Goal: Transaction & Acquisition: Purchase product/service

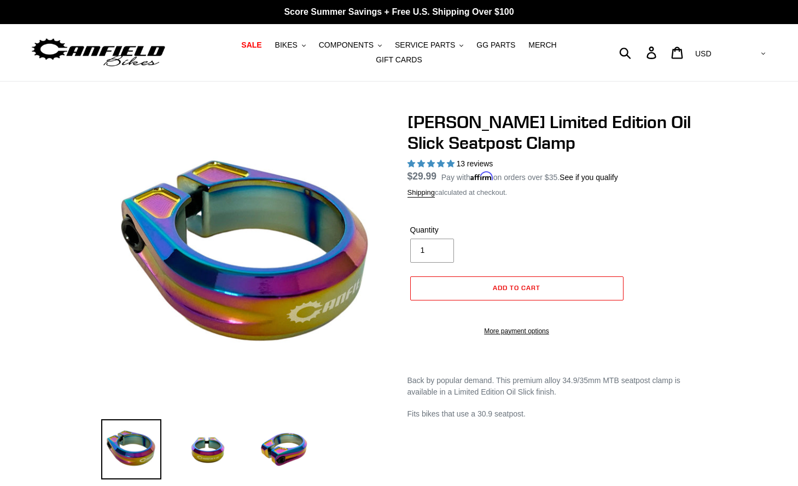
select select "highest-rating"
click at [354, 40] on span "COMPONENTS" at bounding box center [346, 44] width 55 height 9
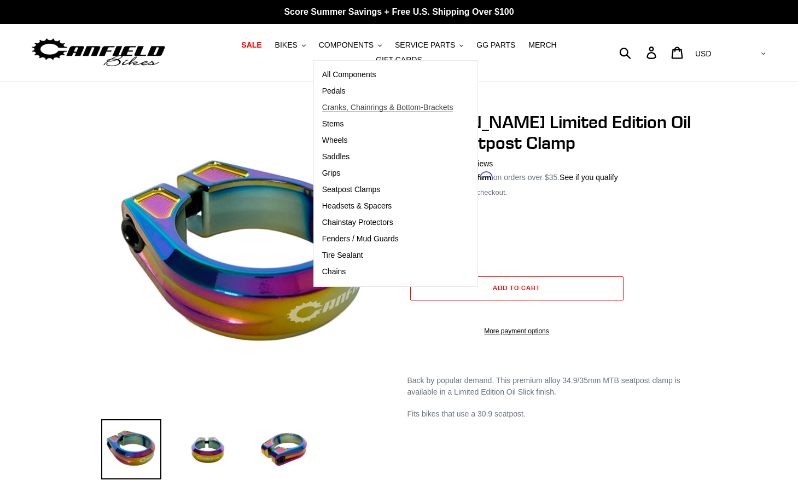
click at [346, 109] on span "Cranks, Chainrings & Bottom-Brackets" at bounding box center [387, 107] width 131 height 9
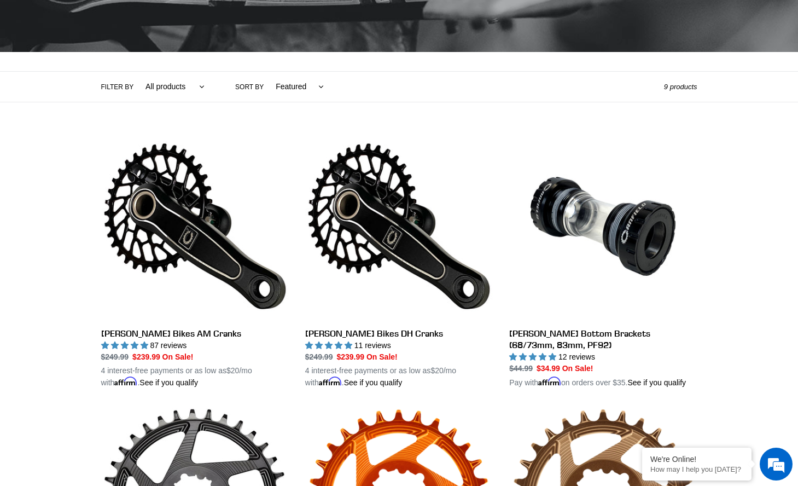
scroll to position [195, 0]
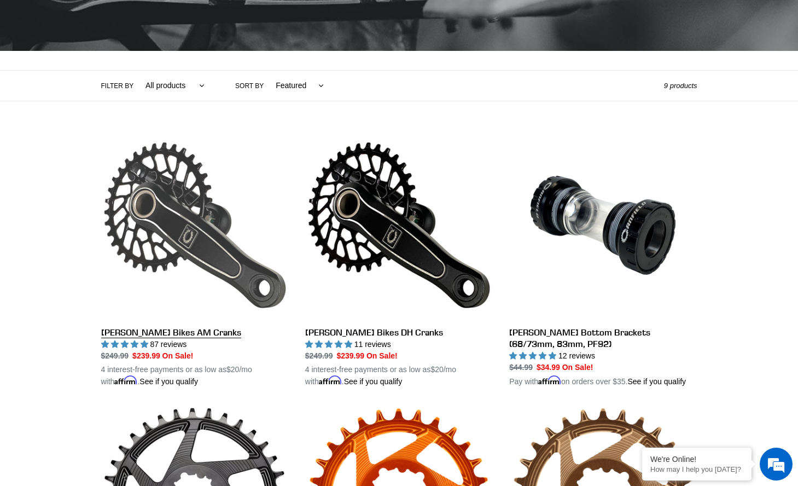
click at [235, 224] on link "[PERSON_NAME] Bikes AM Cranks" at bounding box center [195, 259] width 188 height 256
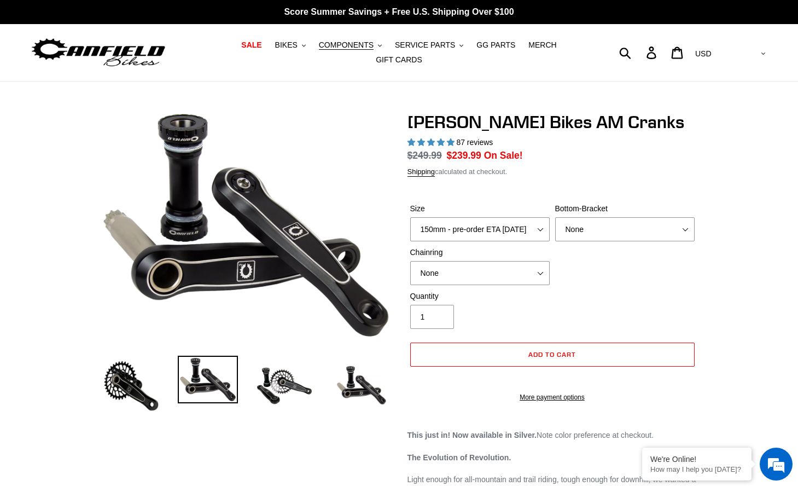
select select "highest-rating"
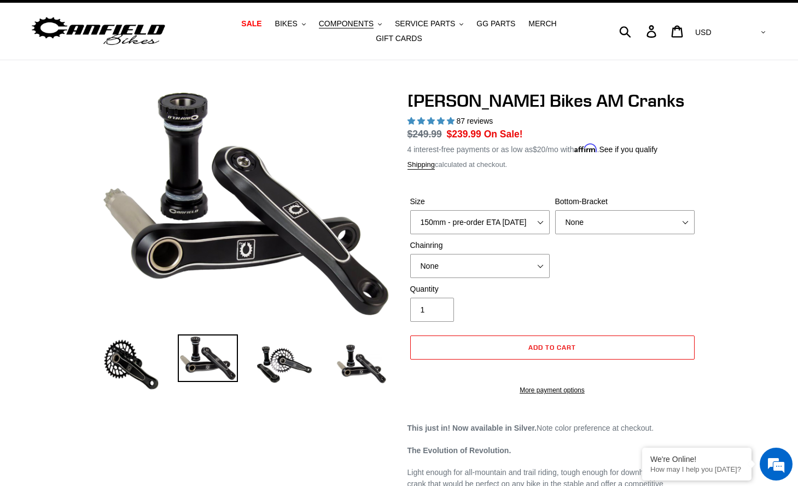
scroll to position [27, 0]
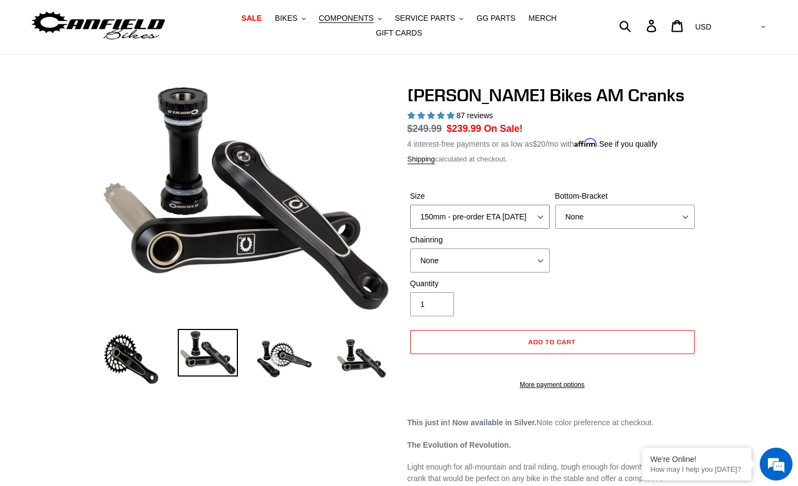
click at [542, 218] on select "150mm - pre-order ETA 9/30/25 155mm - pre-order ETA 9/30/25 160mm - pre-order E…" at bounding box center [480, 217] width 140 height 24
click at [410, 205] on select "150mm - pre-order ETA 9/30/25 155mm - pre-order ETA 9/30/25 160mm - pre-order E…" at bounding box center [480, 217] width 140 height 24
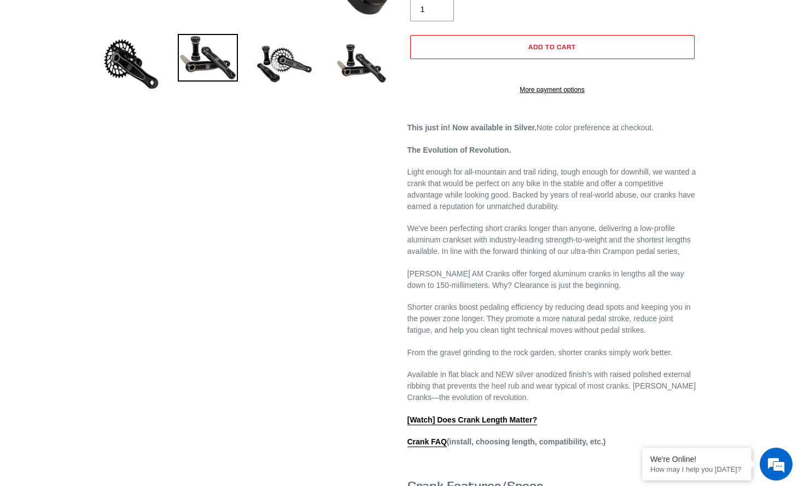
scroll to position [0, 0]
